Goal: Subscribe to service/newsletter

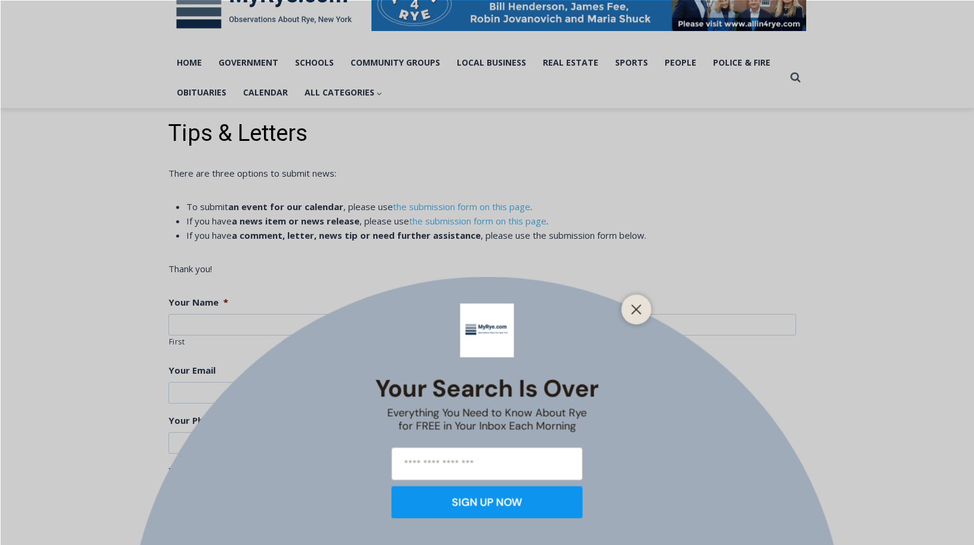
scroll to position [213, 0]
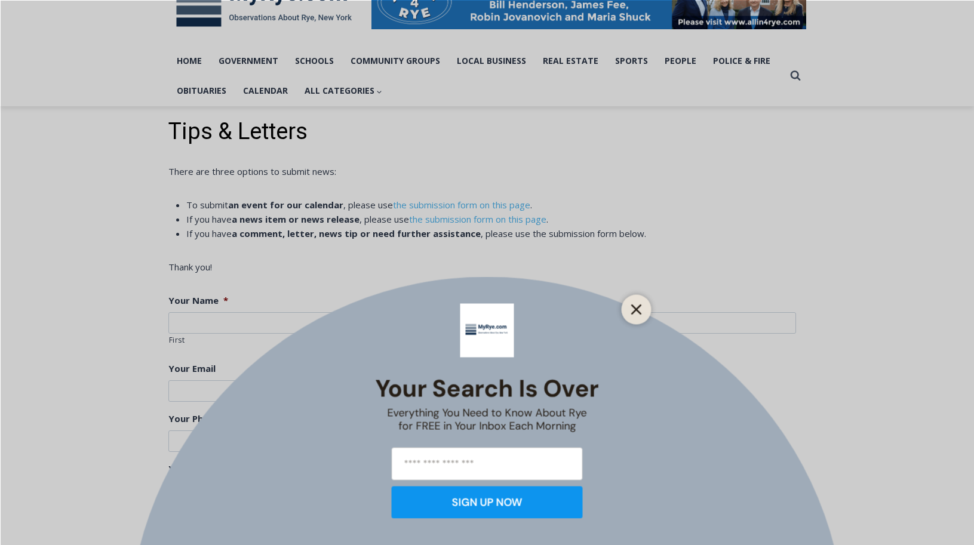
click at [631, 312] on icon "Close" at bounding box center [636, 309] width 11 height 11
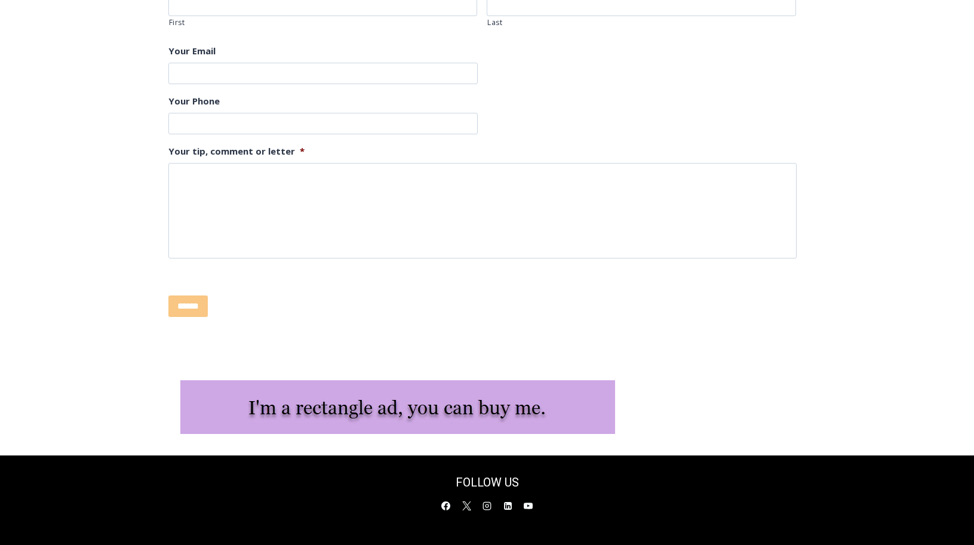
scroll to position [544, 0]
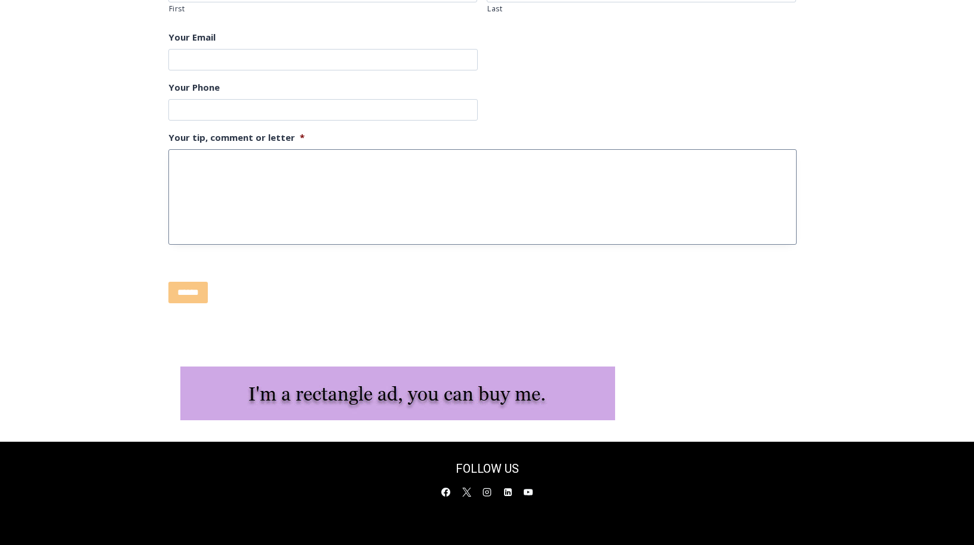
click at [326, 186] on textarea "Your tip, comment or letter *" at bounding box center [482, 197] width 628 height 96
click at [268, 160] on textarea "Your tip, comment or letter *" at bounding box center [482, 197] width 628 height 96
click at [814, 213] on div "Tips & Letters There are three options to submit news: To submit an event for o…" at bounding box center [487, 47] width 974 height 544
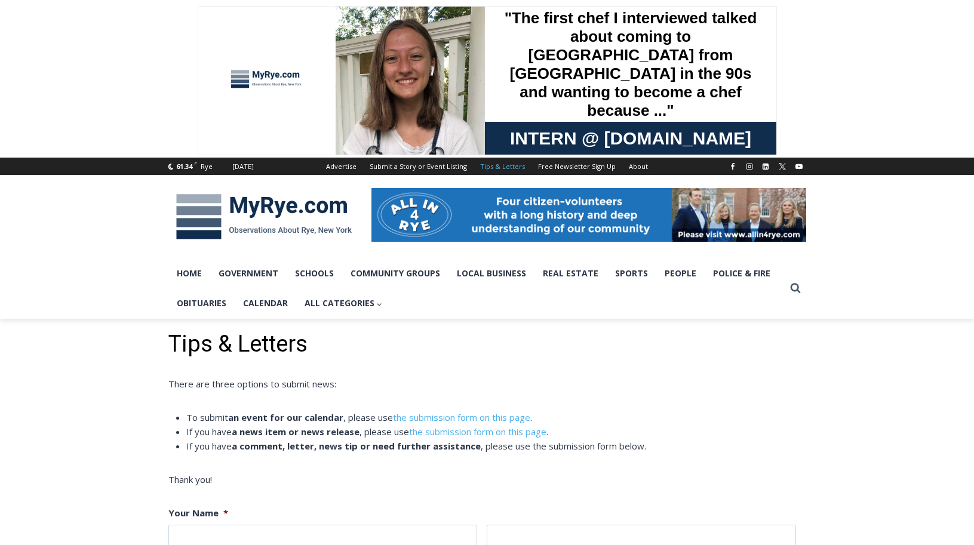
scroll to position [0, 0]
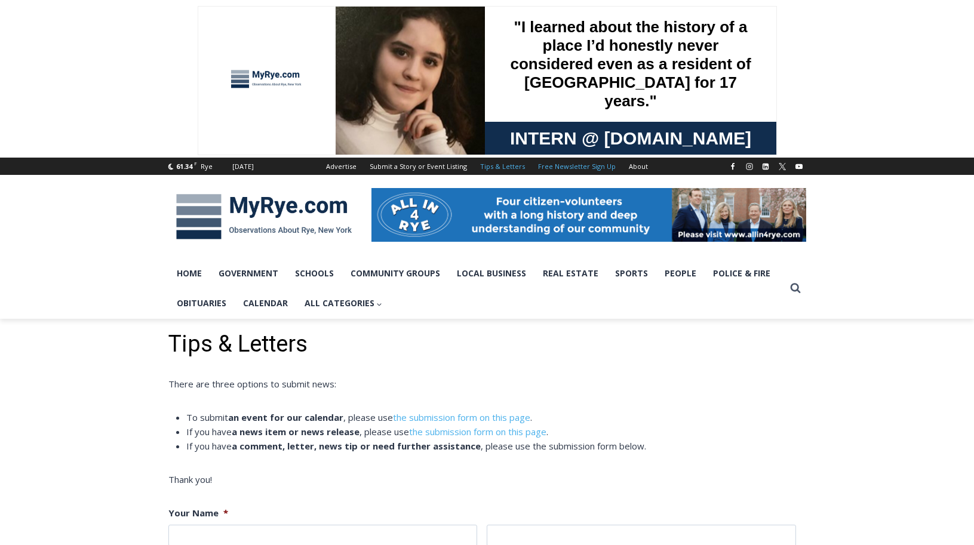
click at [569, 168] on link "Free Newsletter Sign Up" at bounding box center [577, 166] width 91 height 17
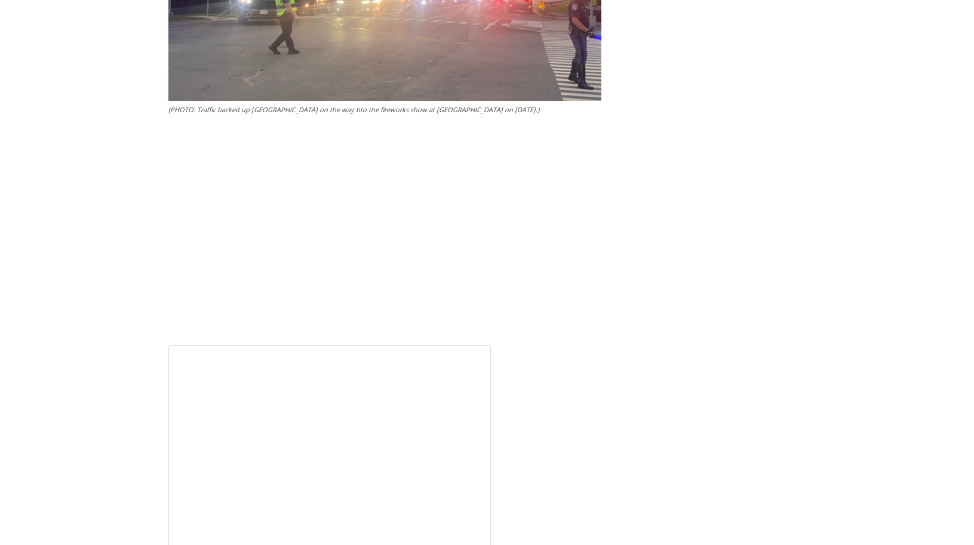
scroll to position [5031, 0]
